Goal: Share content

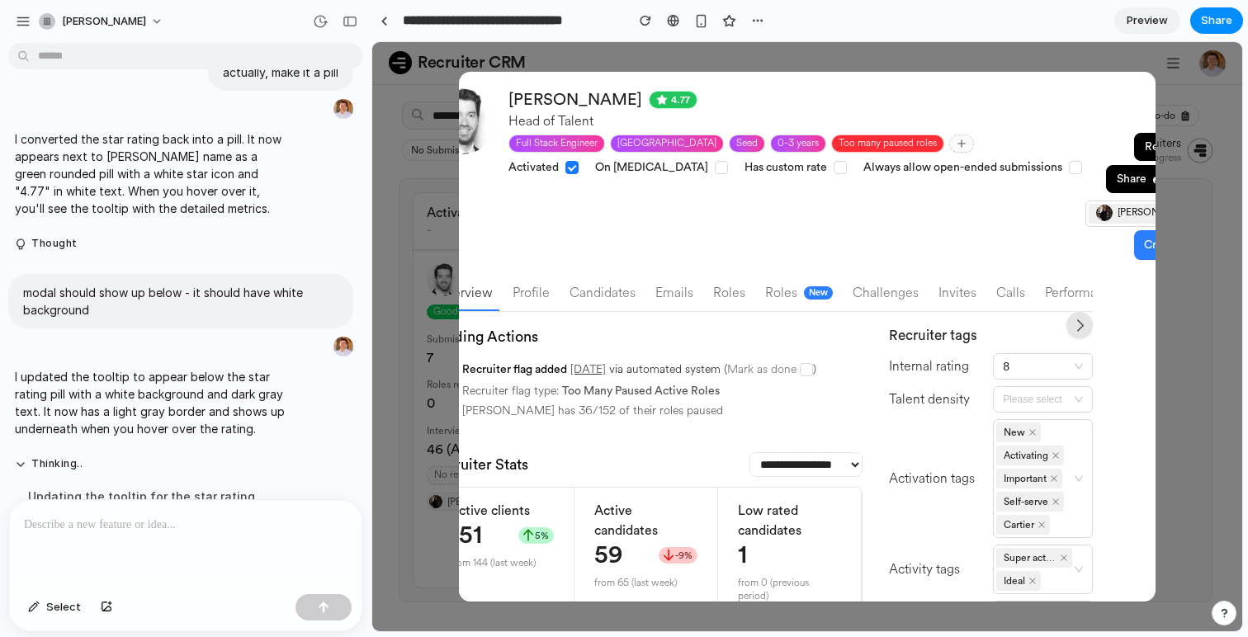
scroll to position [0, 97]
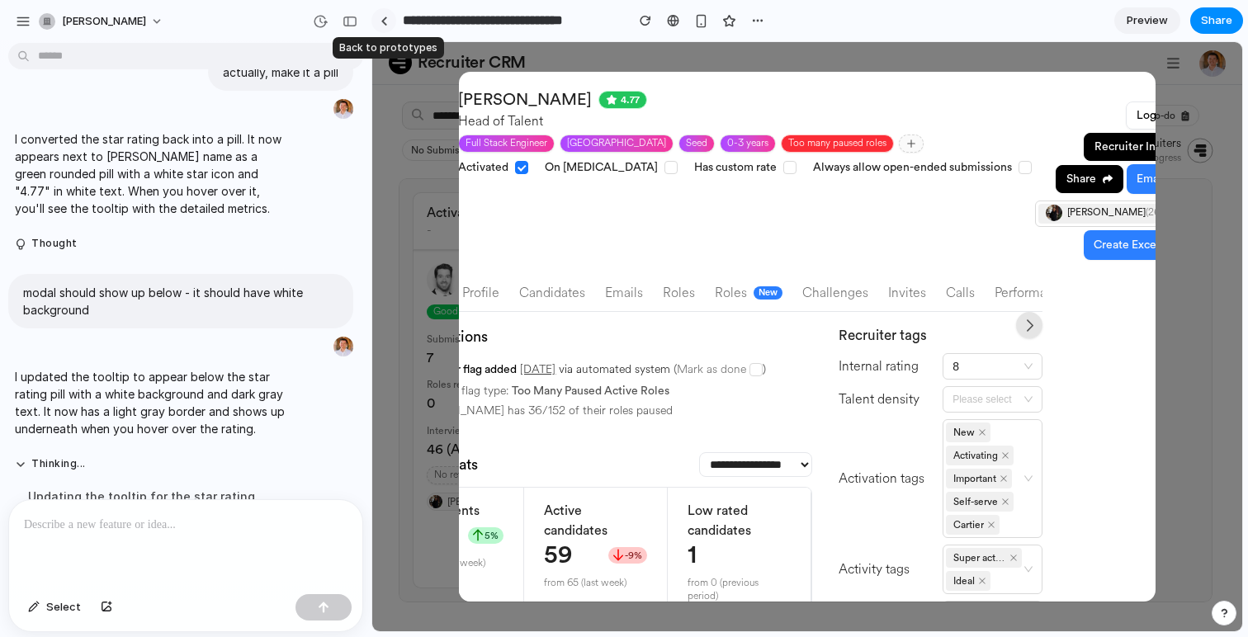
click at [382, 17] on div at bounding box center [383, 21] width 7 height 9
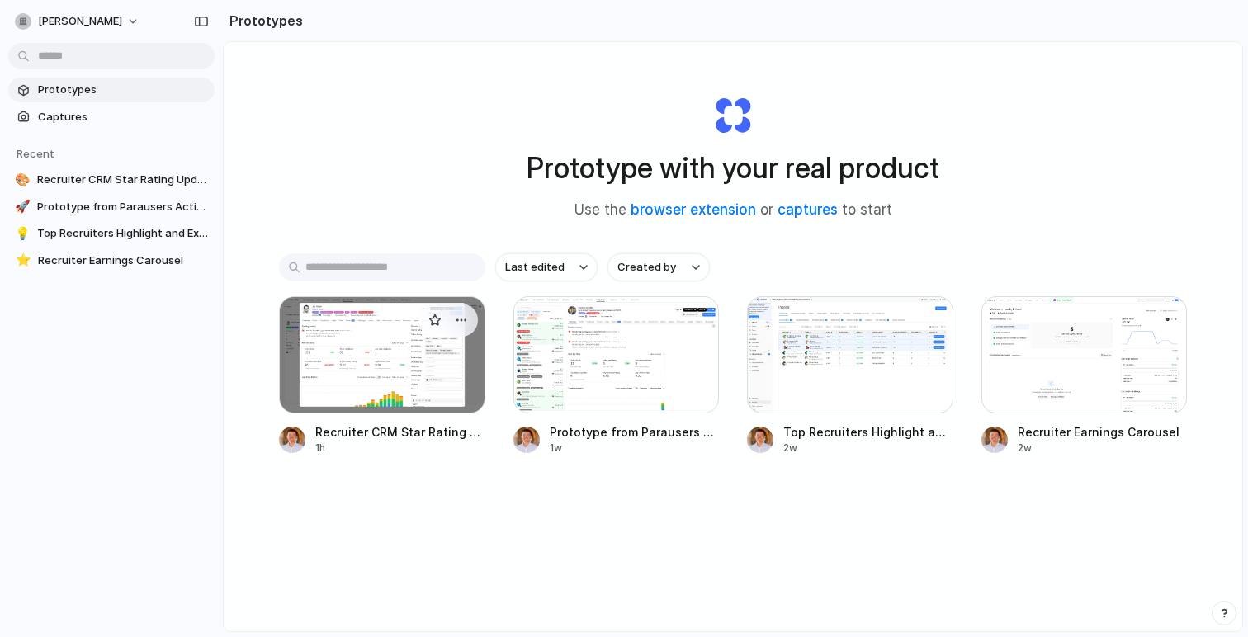
click at [408, 361] on div at bounding box center [382, 354] width 206 height 117
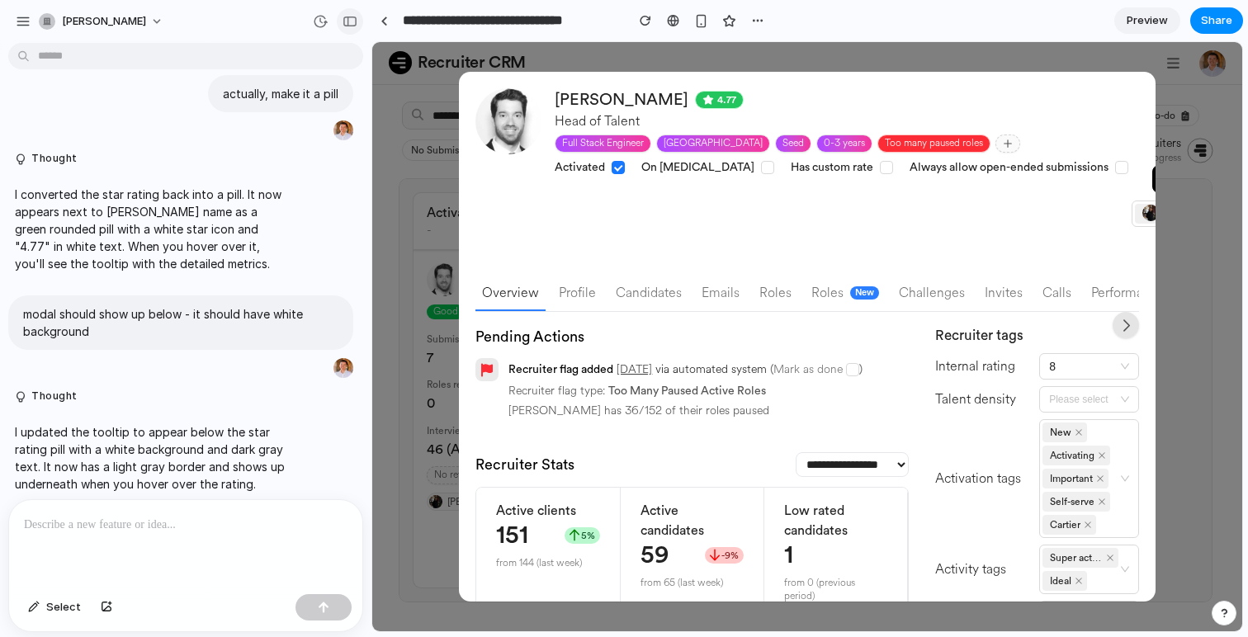
click at [352, 18] on div "button" at bounding box center [349, 22] width 15 height 12
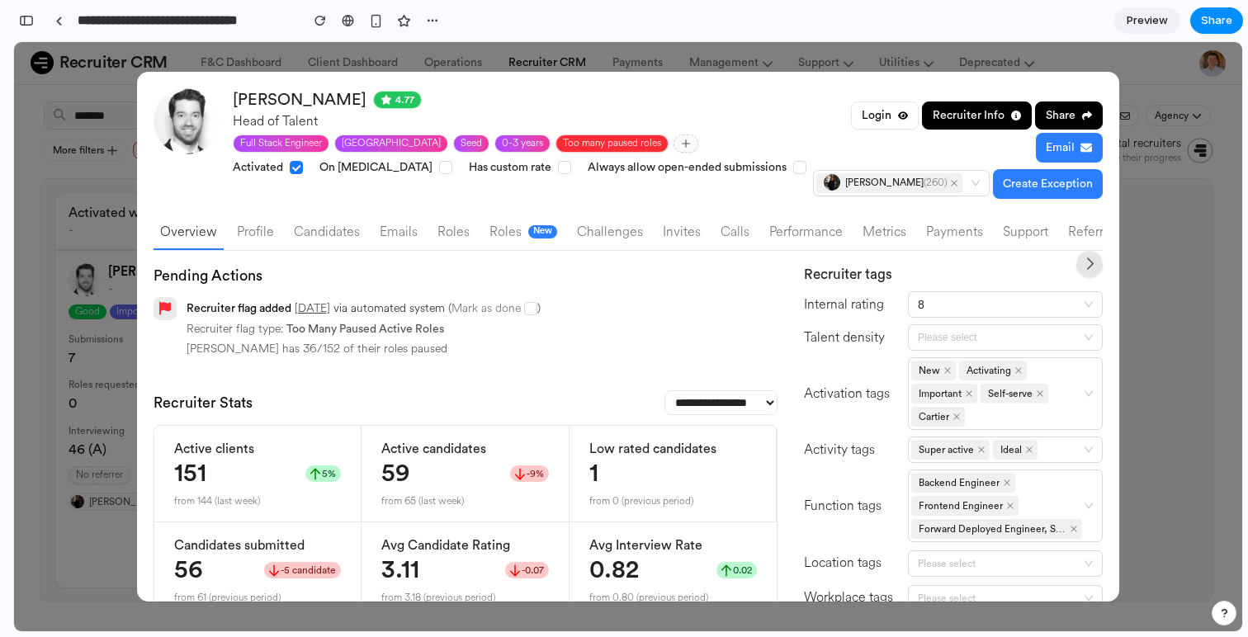
click at [625, 122] on div "Head of Talent" at bounding box center [521, 121] width 577 height 20
click at [446, 17] on section "**********" at bounding box center [627, 20] width 1229 height 41
click at [437, 17] on div "button" at bounding box center [432, 20] width 13 height 13
click at [437, 16] on div "Duplicate Delete" at bounding box center [624, 318] width 1248 height 637
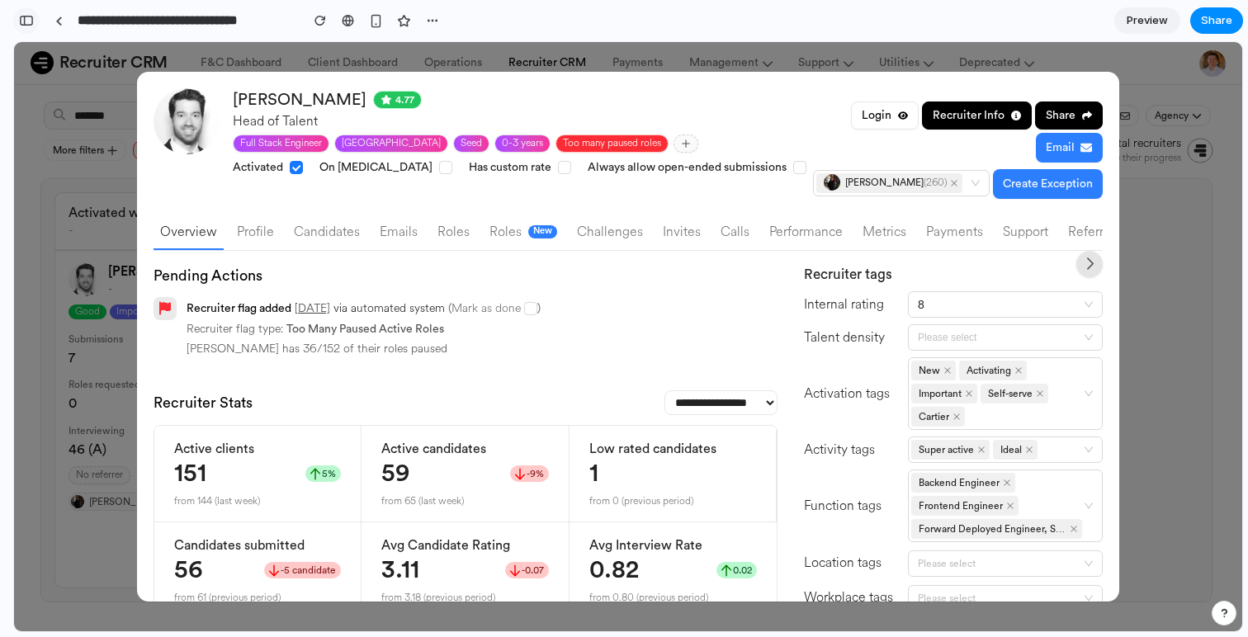
click at [30, 23] on div "button" at bounding box center [26, 21] width 15 height 12
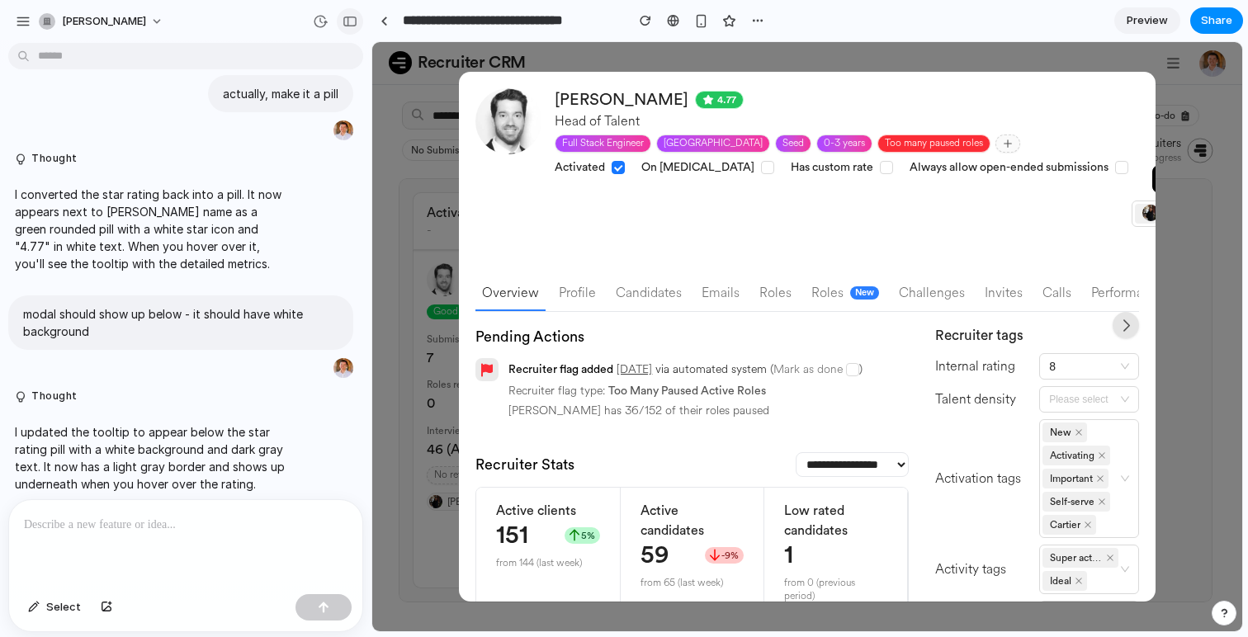
click at [347, 23] on div "button" at bounding box center [349, 22] width 15 height 12
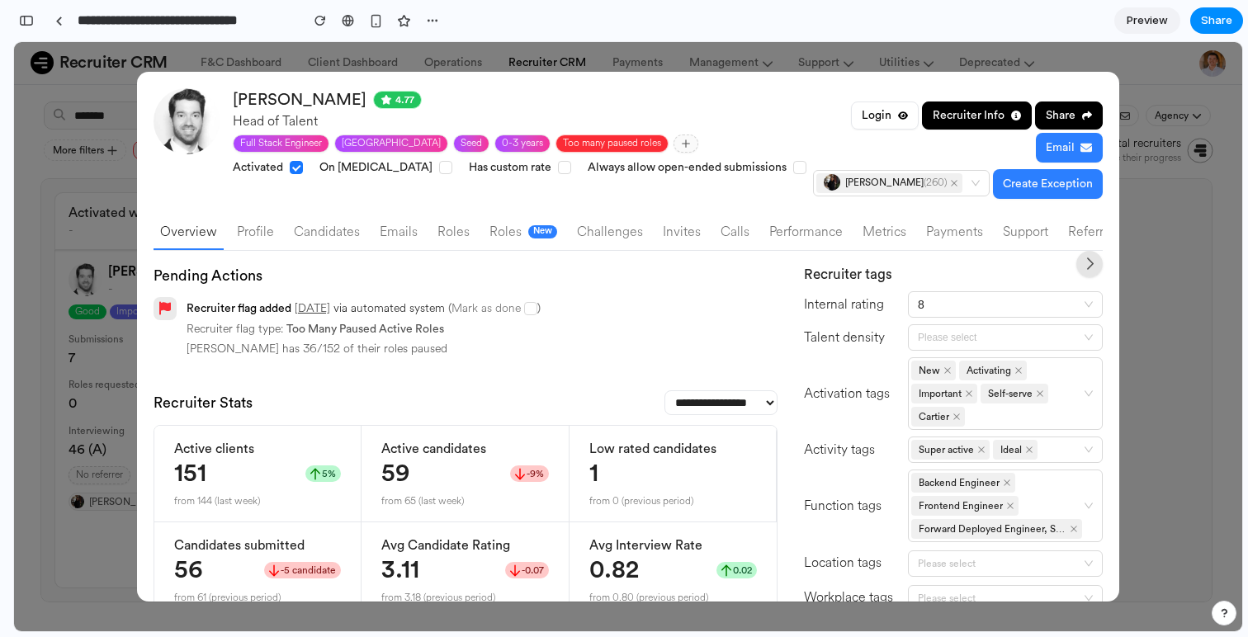
scroll to position [3535, 0]
click at [591, 146] on div "Too many paused roles" at bounding box center [612, 143] width 98 height 13
click at [700, 391] on select "**********" at bounding box center [720, 402] width 113 height 25
click at [664, 390] on select "**********" at bounding box center [720, 402] width 113 height 25
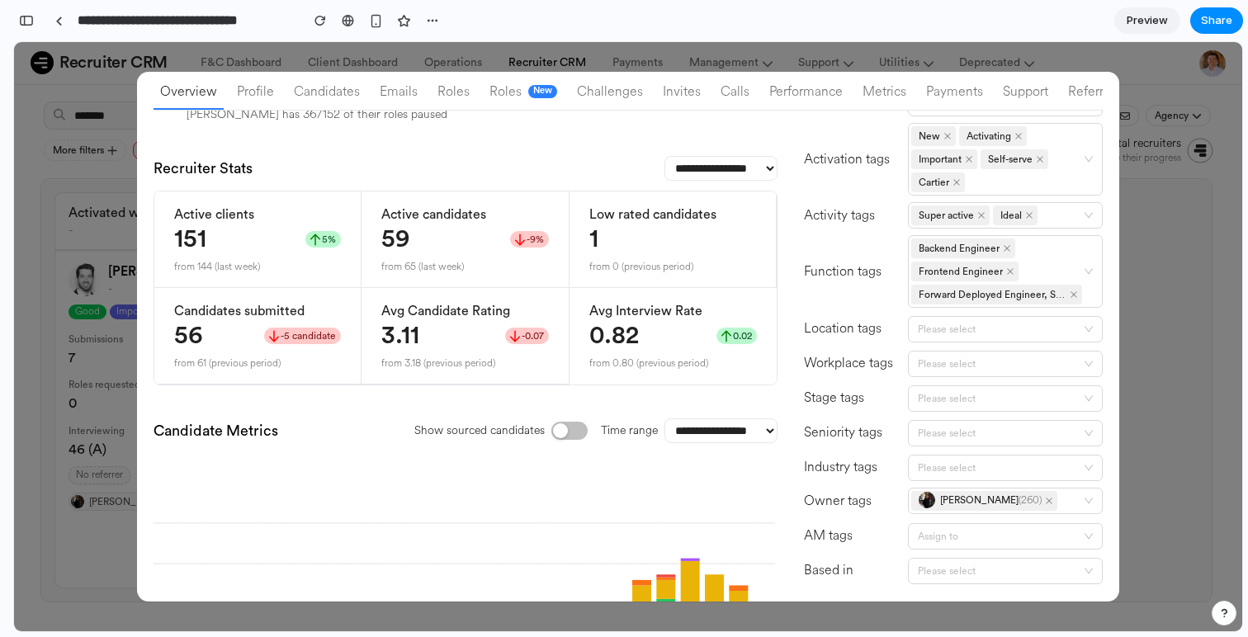
scroll to position [0, 0]
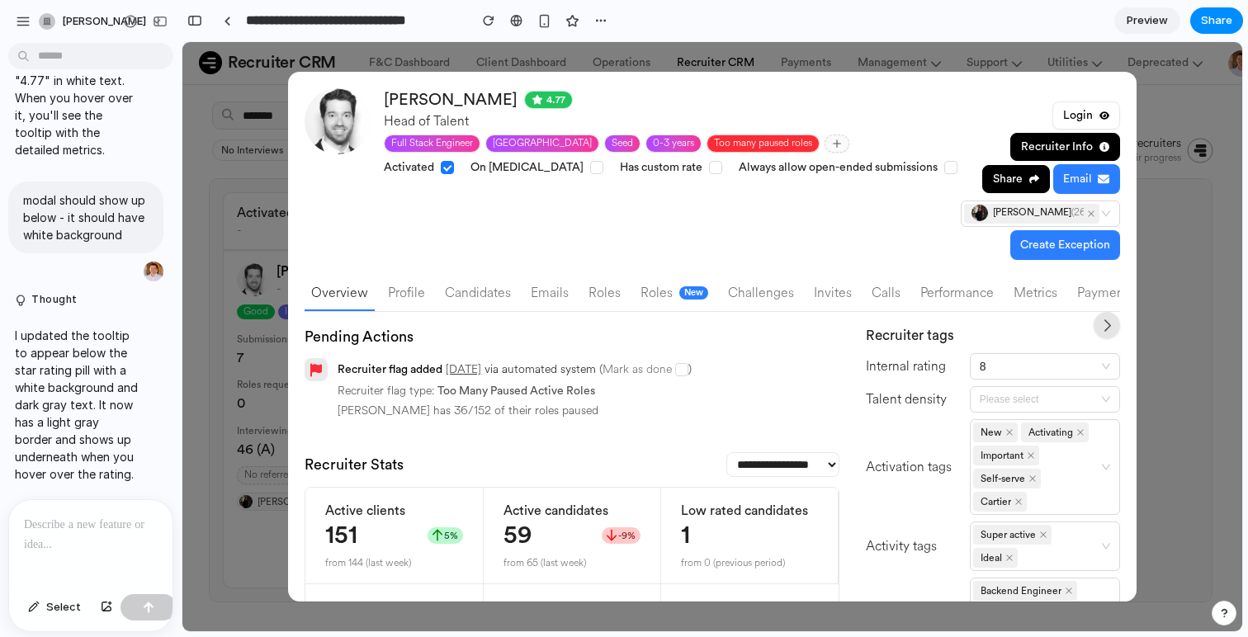
click at [86, 516] on p at bounding box center [91, 525] width 134 height 20
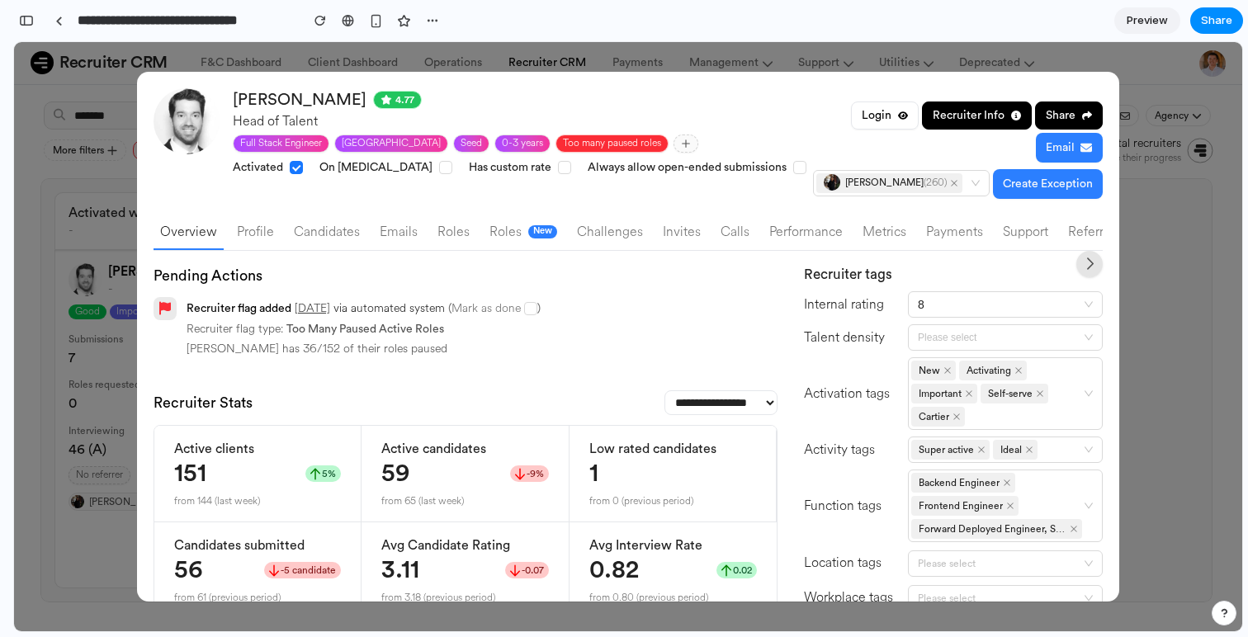
click at [1130, 12] on span "Preview" at bounding box center [1146, 20] width 41 height 17
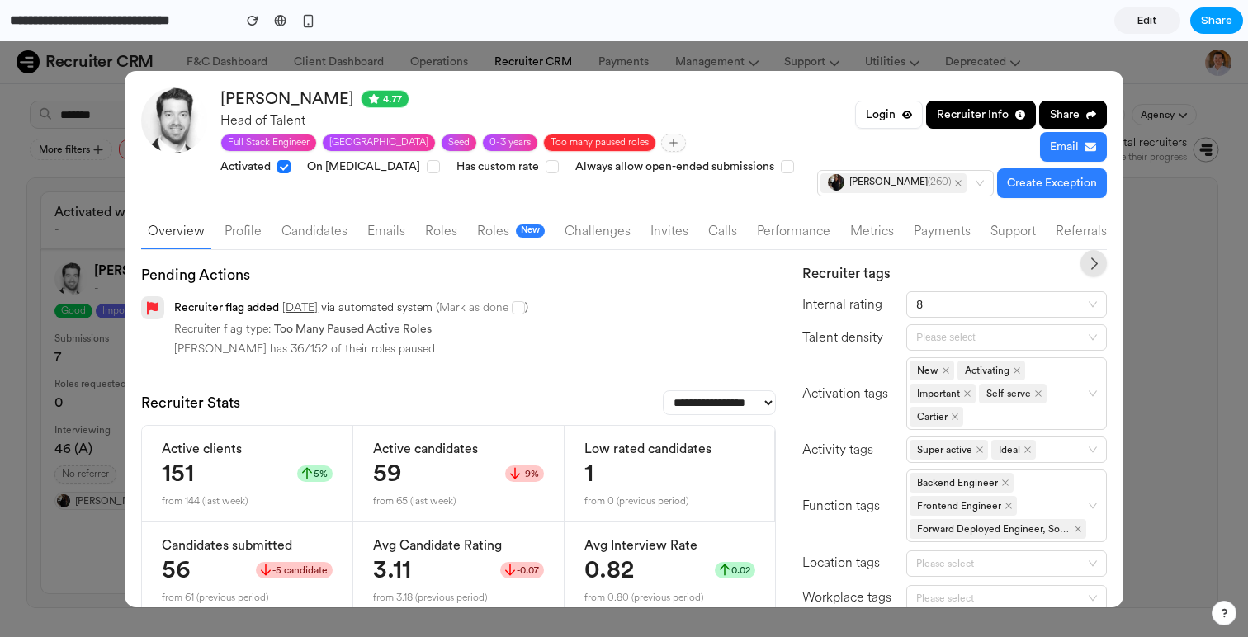
click at [1219, 32] on button "Share" at bounding box center [1216, 20] width 53 height 26
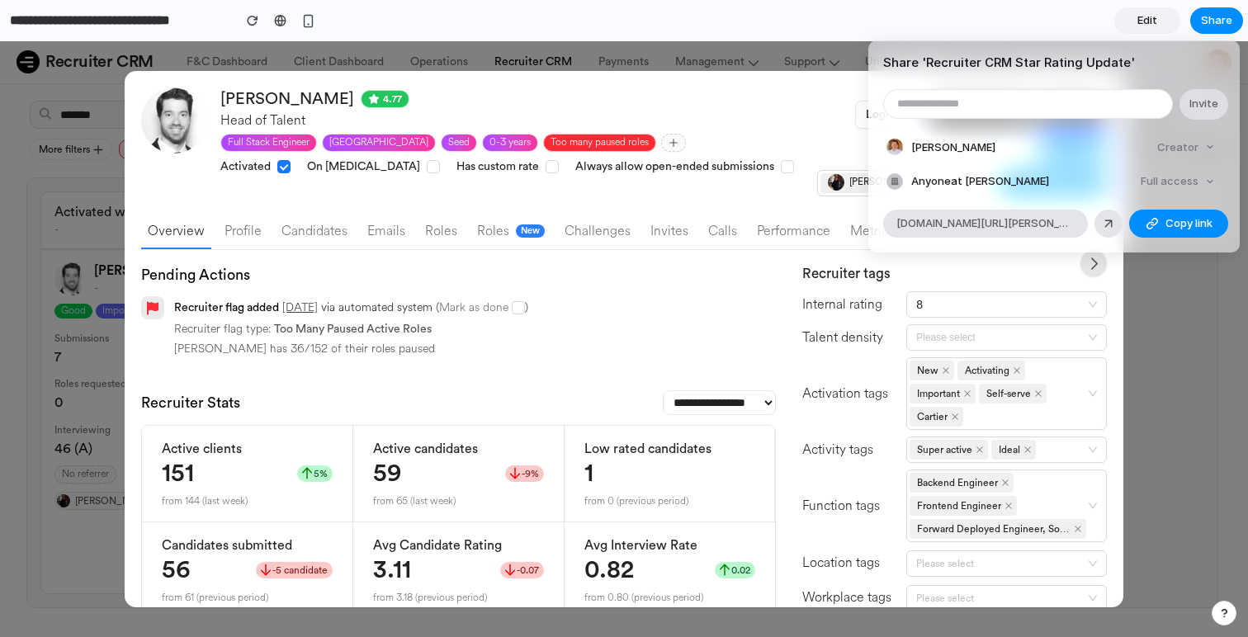
click at [664, 314] on div "Share ' Recruiter CRM Star Rating Update ' Invite [PERSON_NAME] Creator Anyone …" at bounding box center [624, 318] width 1248 height 637
